Goal: Task Accomplishment & Management: Manage account settings

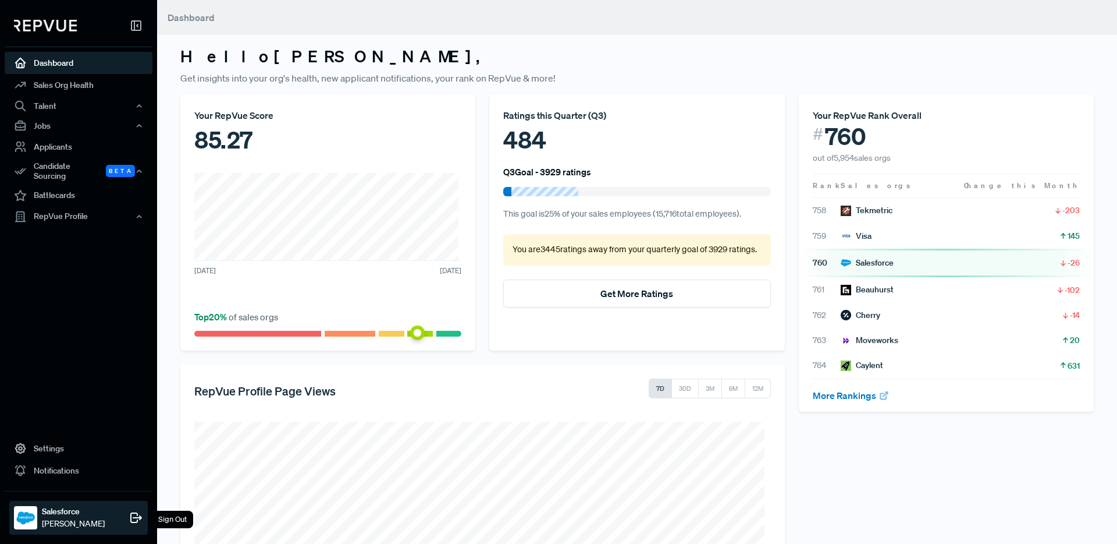
click at [165, 518] on div "Sign Out" at bounding box center [172, 518] width 41 height 17
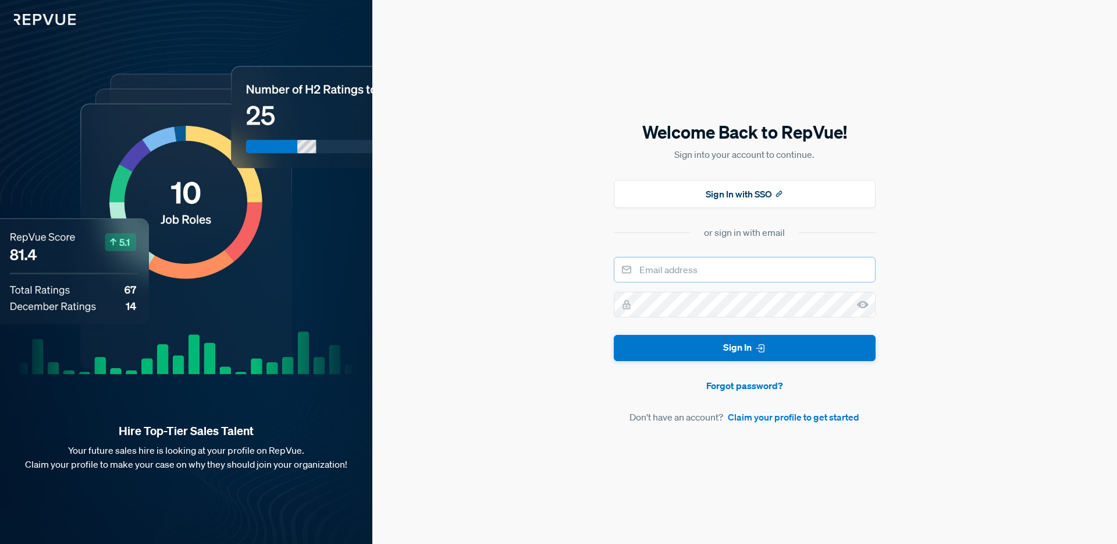
type input "[PERSON_NAME][EMAIL_ADDRESS][DOMAIN_NAME]"
click at [623, 300] on div at bounding box center [745, 305] width 262 height 26
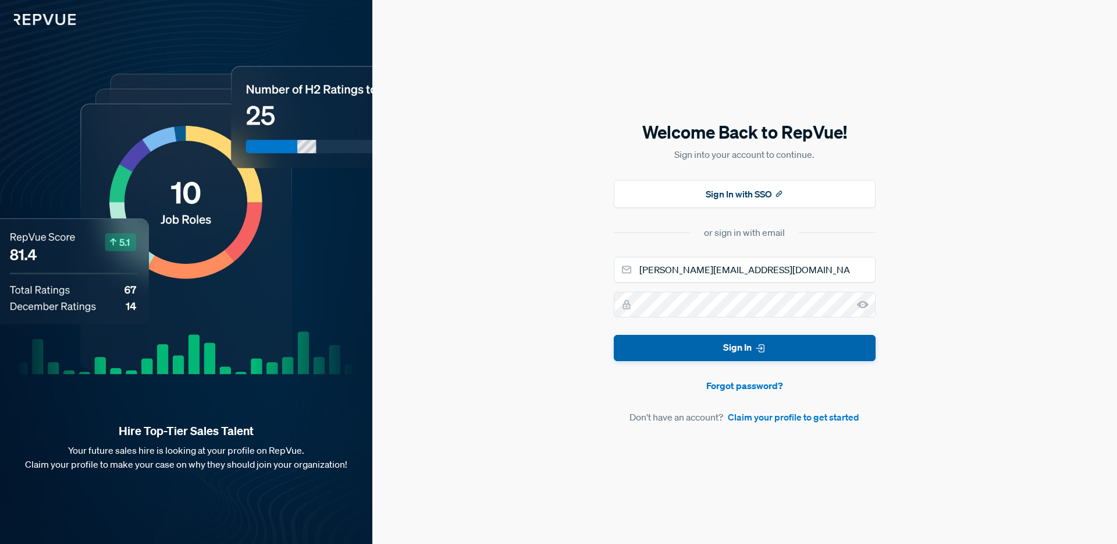
click at [797, 354] on button "Sign In" at bounding box center [745, 348] width 262 height 26
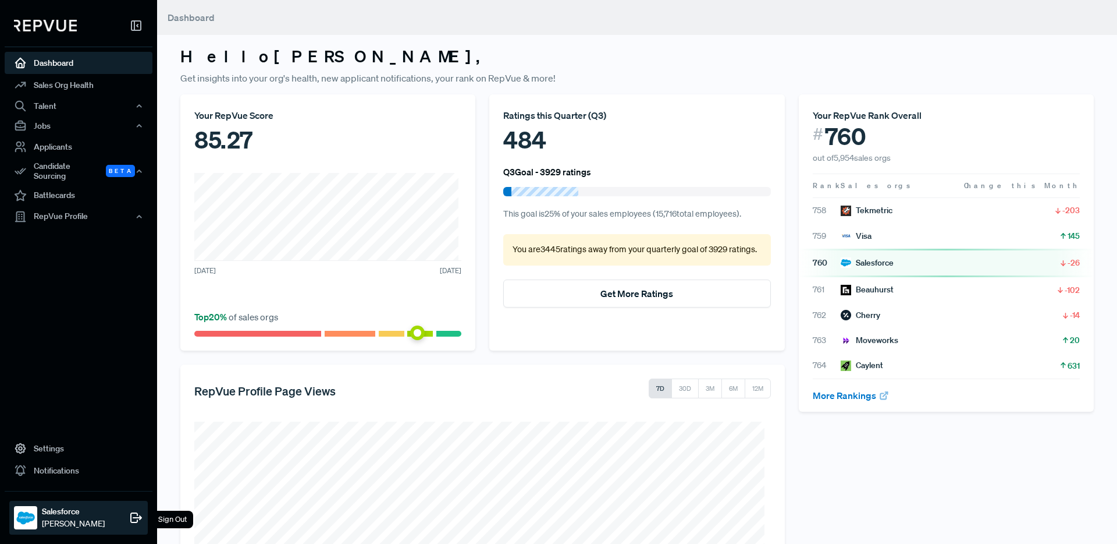
click at [172, 515] on div "Sign Out" at bounding box center [172, 518] width 41 height 17
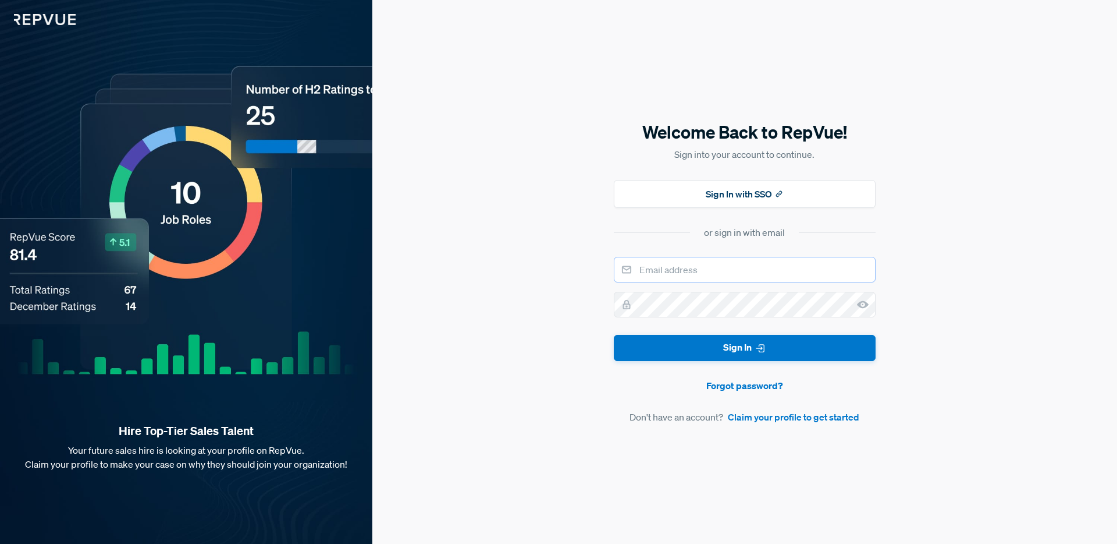
type input "[PERSON_NAME][EMAIL_ADDRESS][DOMAIN_NAME]"
click at [744, 386] on link "Forgot password?" at bounding box center [745, 385] width 262 height 14
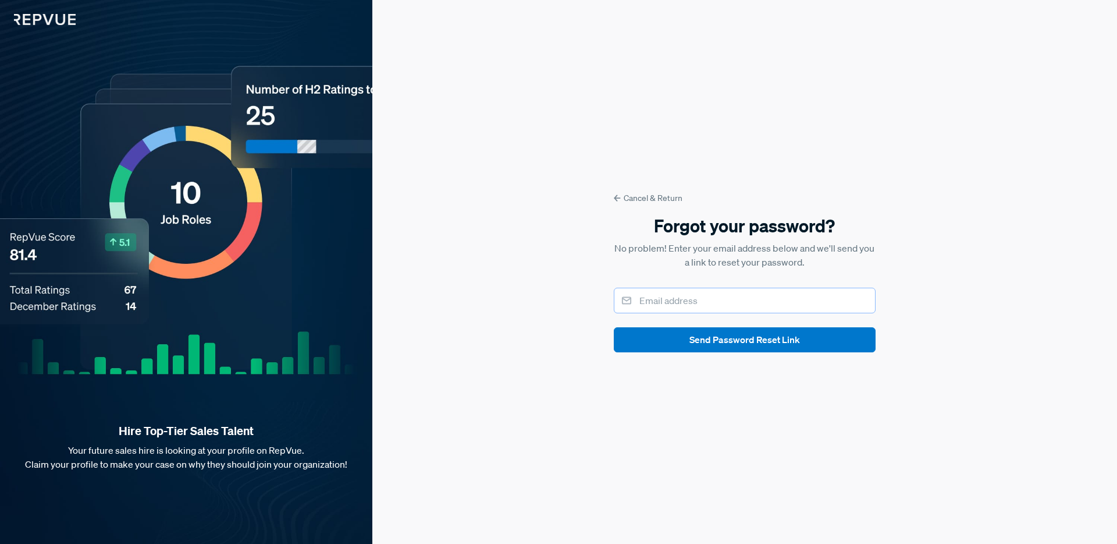
click at [730, 302] on input "email" at bounding box center [745, 300] width 262 height 26
type input "[PERSON_NAME][EMAIL_ADDRESS][DOMAIN_NAME]"
click at [524, 343] on div "Cancel & Return Forgot your password? No problem! Enter your email address belo…" at bounding box center [744, 272] width 745 height 544
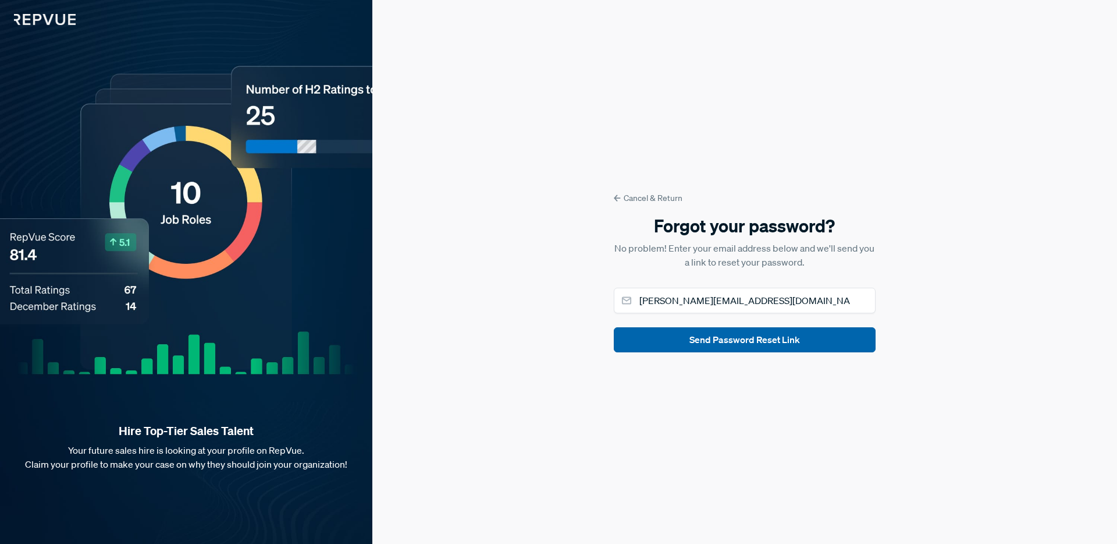
click at [759, 340] on button "Send Password Reset Link" at bounding box center [745, 339] width 262 height 25
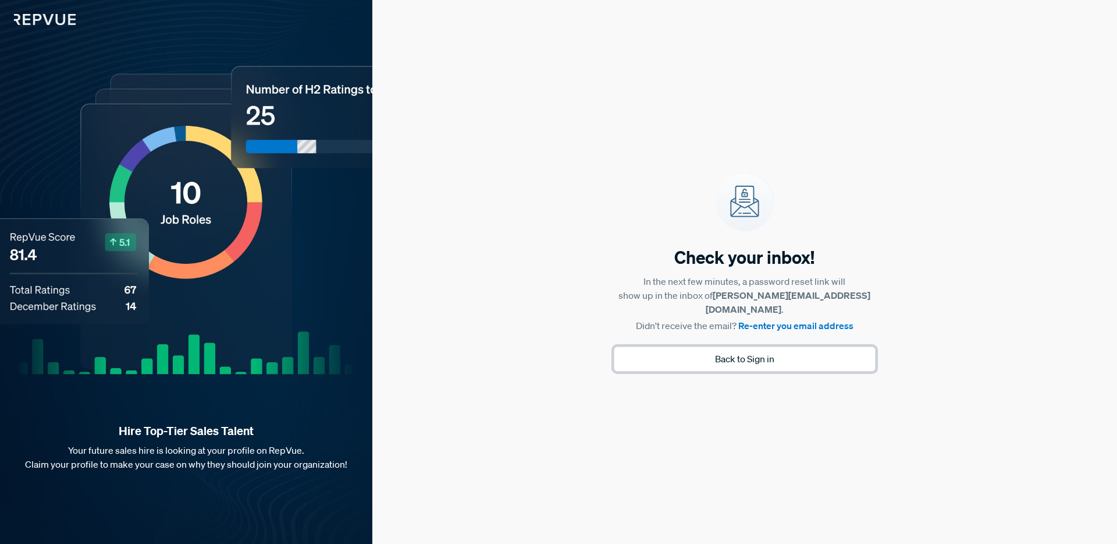
click at [729, 353] on button "Back to Sign in" at bounding box center [745, 358] width 262 height 25
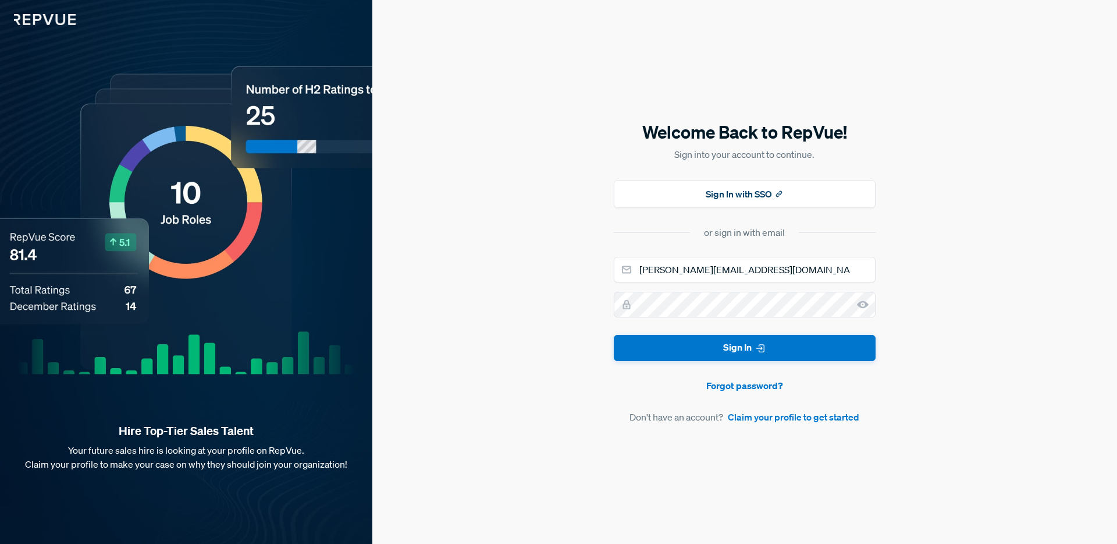
drag, startPoint x: 457, startPoint y: 229, endPoint x: 456, endPoint y: 235, distance: 6.5
click at [457, 229] on div "Welcome Back to RepVue! Sign into your account to continue. Sign In with SSO or…" at bounding box center [744, 272] width 745 height 544
click at [726, 269] on input "[PERSON_NAME][EMAIL_ADDRESS][DOMAIN_NAME]" at bounding box center [745, 270] width 262 height 26
drag, startPoint x: 731, startPoint y: 271, endPoint x: 635, endPoint y: 267, distance: 96.1
click at [635, 267] on input "[PERSON_NAME][EMAIL_ADDRESS][DOMAIN_NAME]" at bounding box center [745, 270] width 262 height 26
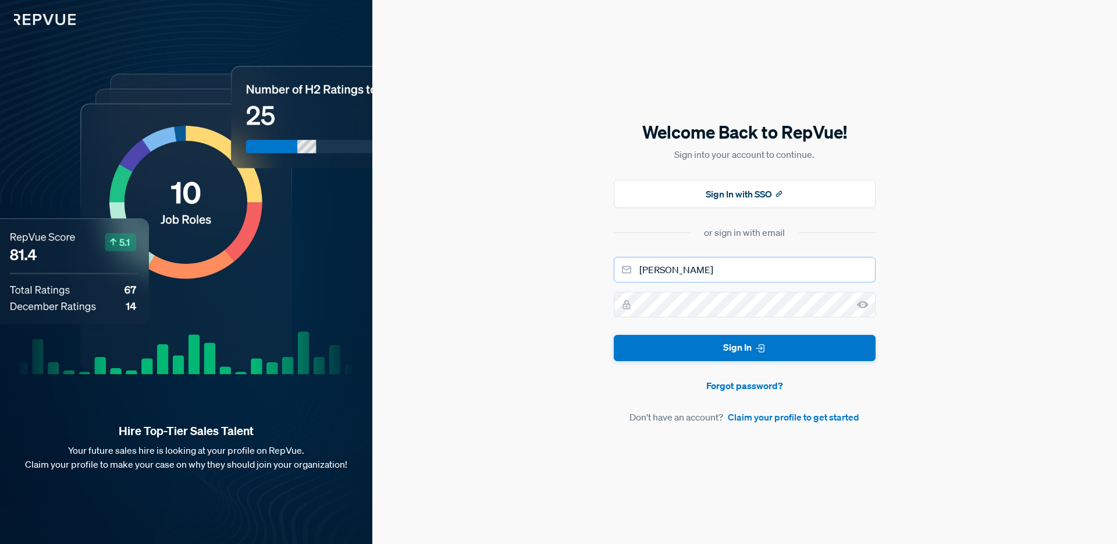
type input "[PERSON_NAME][EMAIL_ADDRESS][DOMAIN_NAME]"
click at [736, 351] on button "Sign In" at bounding box center [745, 348] width 262 height 26
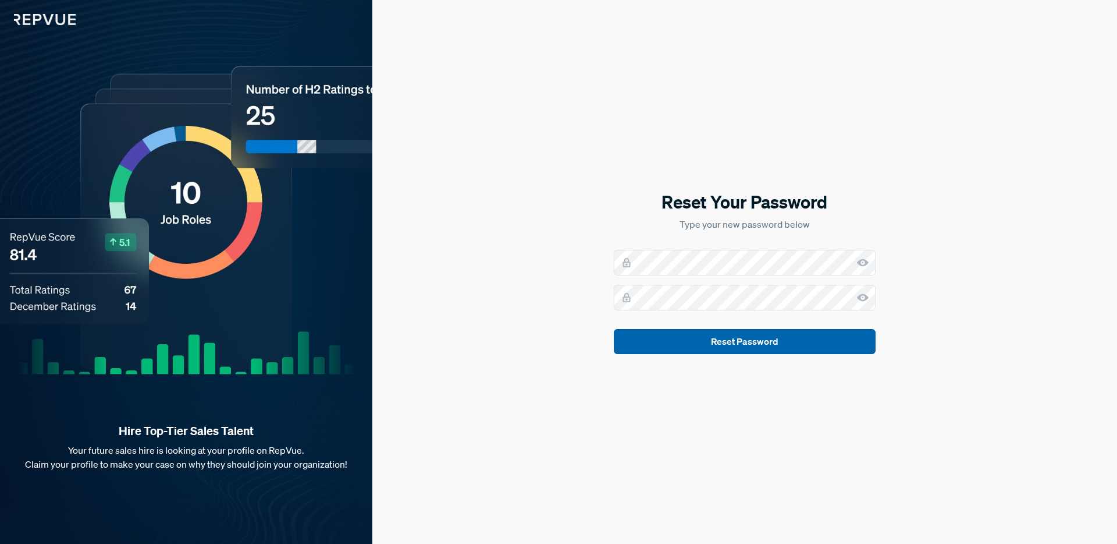
click at [770, 337] on button "Reset Password" at bounding box center [745, 341] width 262 height 25
